Goal: Communication & Community: Answer question/provide support

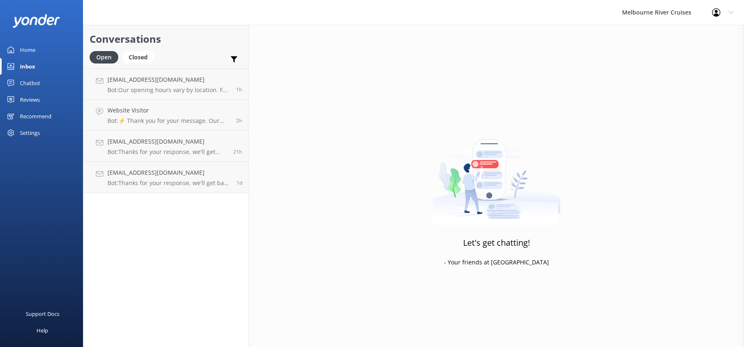
click at [155, 110] on h4 "Website Visitor" at bounding box center [169, 110] width 122 height 9
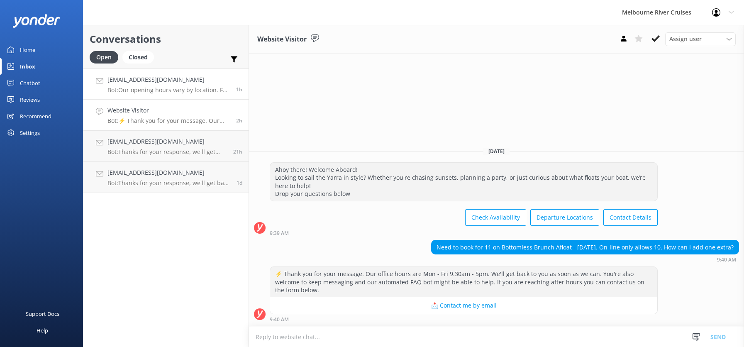
click at [144, 84] on h4 "[EMAIL_ADDRESS][DOMAIN_NAME]" at bounding box center [169, 79] width 122 height 9
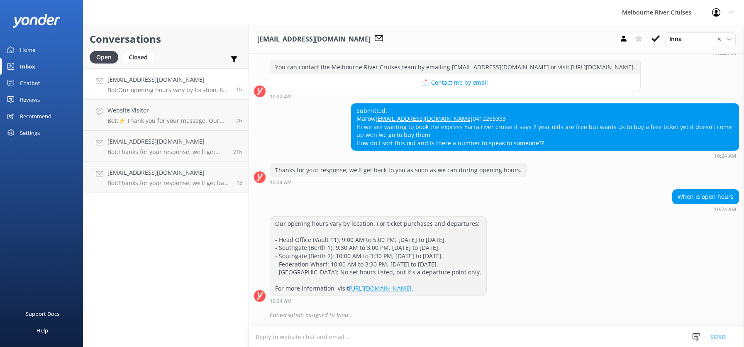
scroll to position [144, 0]
click at [654, 38] on icon at bounding box center [656, 38] width 8 height 8
